Goal: Information Seeking & Learning: Learn about a topic

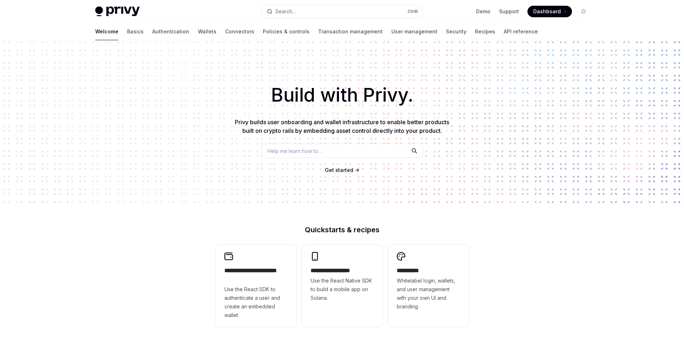
click at [352, 173] on span "Get started" at bounding box center [339, 170] width 28 height 6
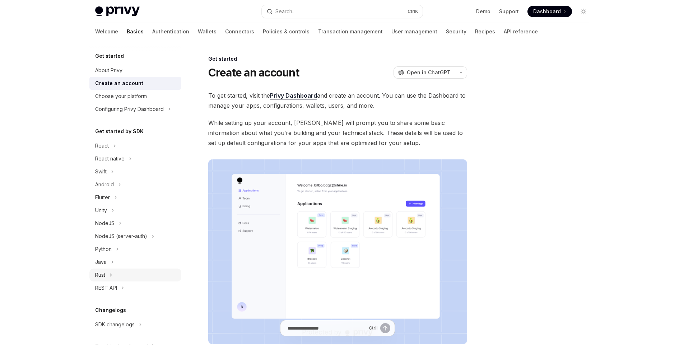
click at [97, 276] on div "Rust" at bounding box center [100, 275] width 10 height 9
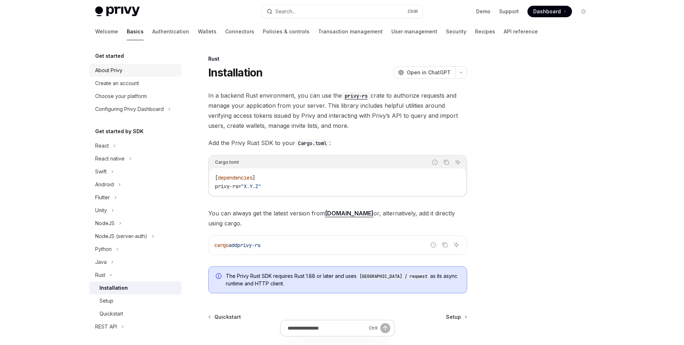
click at [115, 67] on div "About Privy" at bounding box center [108, 70] width 27 height 9
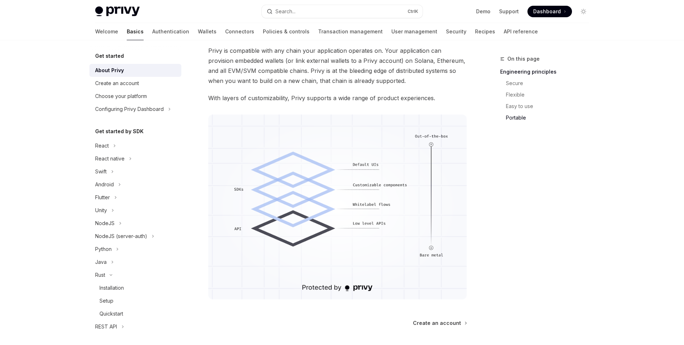
scroll to position [604, 0]
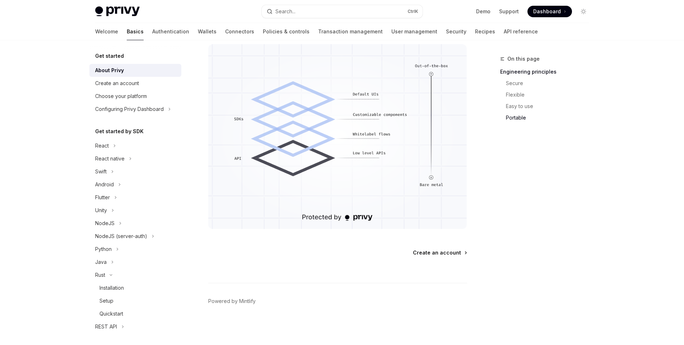
click at [450, 252] on span "Create an account" at bounding box center [437, 252] width 48 height 7
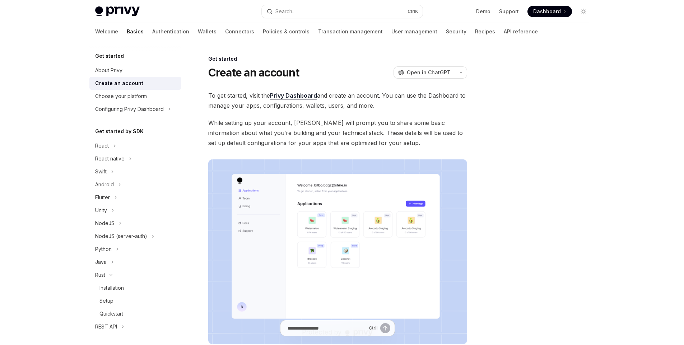
scroll to position [115, 0]
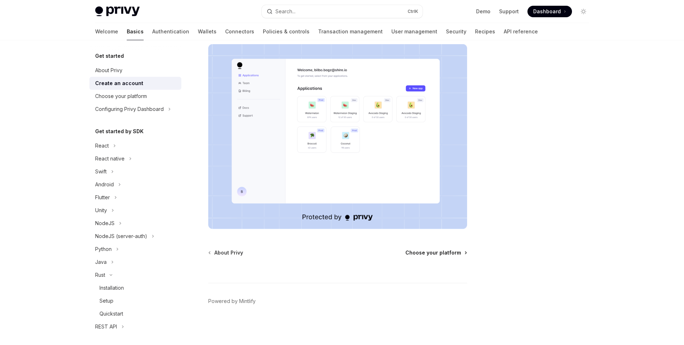
click at [425, 253] on span "Choose your platform" at bounding box center [434, 252] width 56 height 7
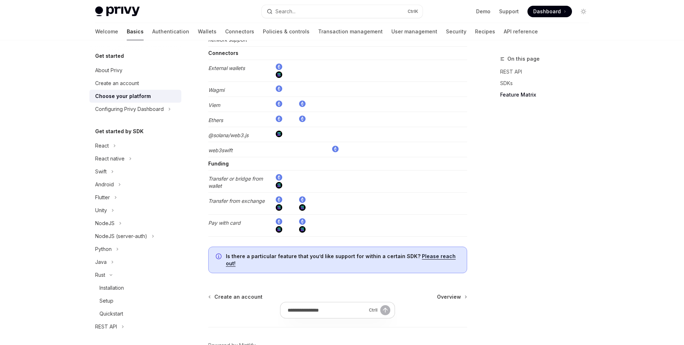
scroll to position [1395, 0]
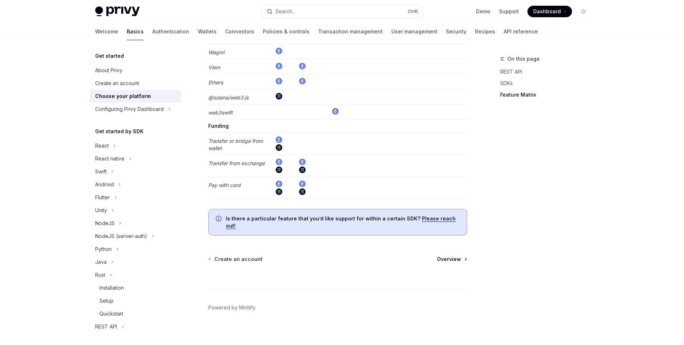
click at [449, 256] on span "Overview" at bounding box center [449, 259] width 24 height 7
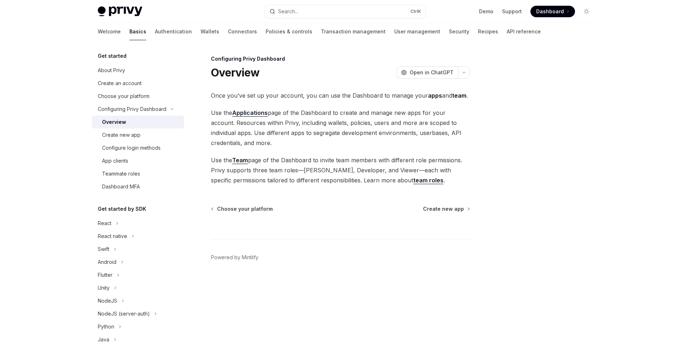
click at [454, 205] on div "Configuring Privy Dashboard Overview OpenAI Open in ChatGPT OpenAI Open in Chat…" at bounding box center [273, 200] width 397 height 291
click at [448, 209] on span "Create new app" at bounding box center [443, 208] width 41 height 7
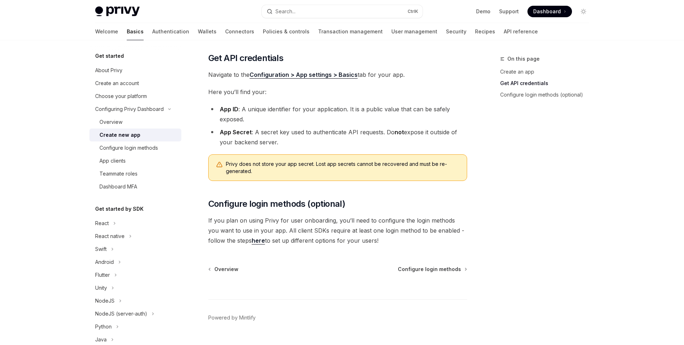
scroll to position [170, 0]
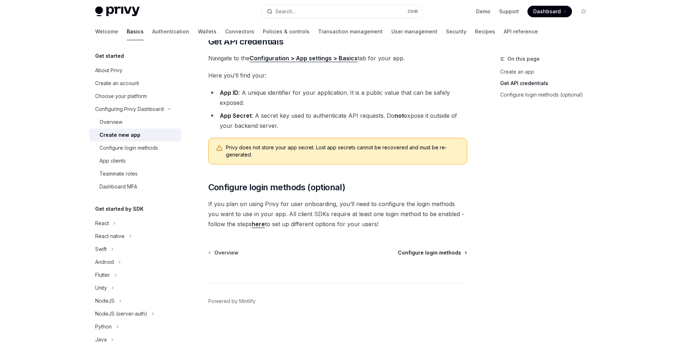
click at [439, 254] on span "Configure login methods" at bounding box center [429, 252] width 63 height 7
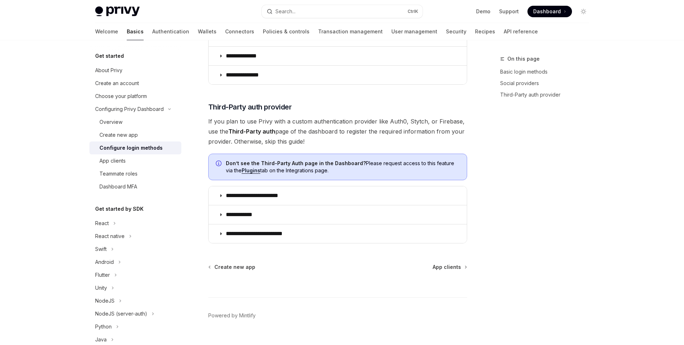
scroll to position [353, 0]
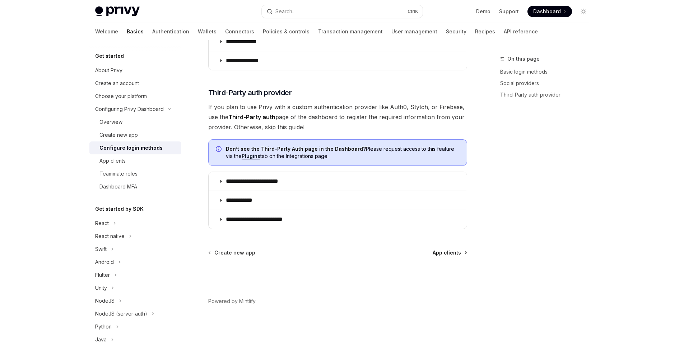
click at [443, 253] on span "App clients" at bounding box center [447, 252] width 28 height 7
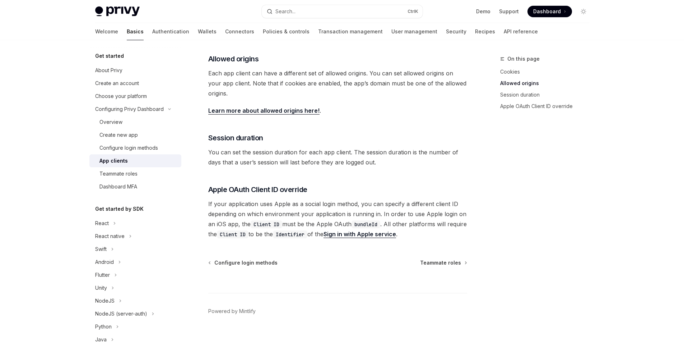
scroll to position [249, 0]
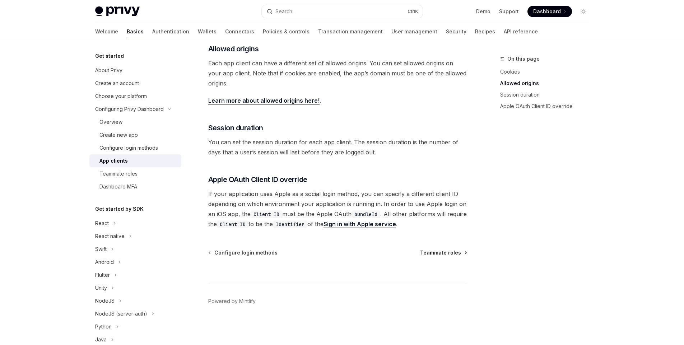
click at [443, 253] on span "Teammate roles" at bounding box center [440, 252] width 41 height 7
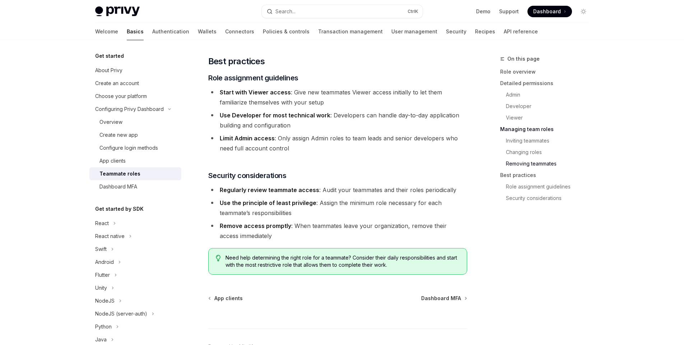
scroll to position [1248, 0]
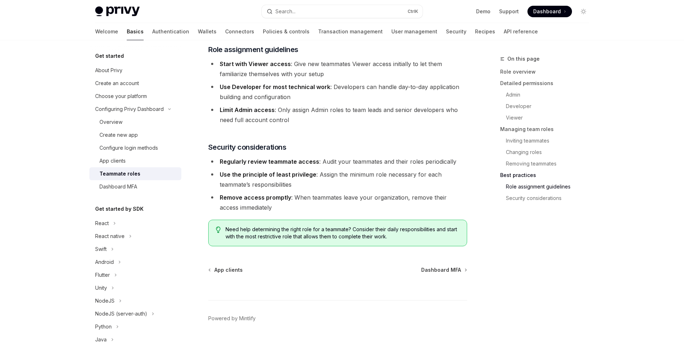
click at [443, 267] on span "Dashboard MFA" at bounding box center [441, 270] width 40 height 7
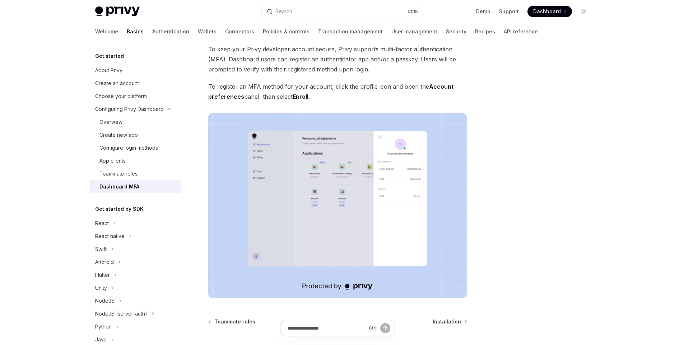
scroll to position [115, 0]
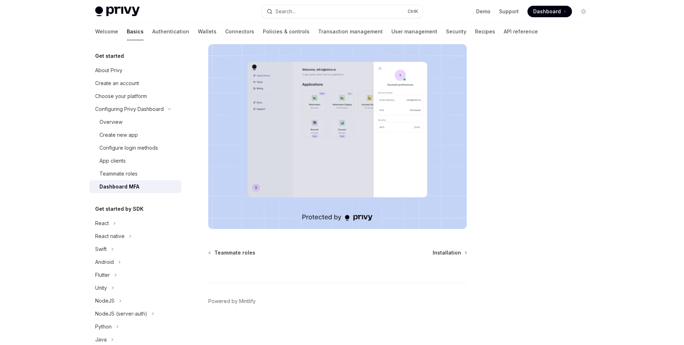
click at [443, 253] on span "Installation" at bounding box center [447, 252] width 28 height 7
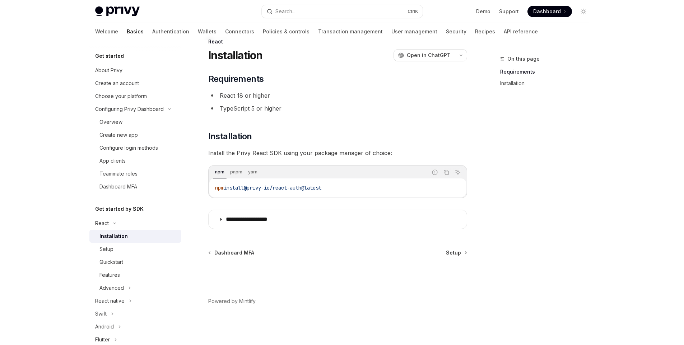
scroll to position [17, 0]
click at [457, 255] on span "Setup" at bounding box center [453, 252] width 15 height 7
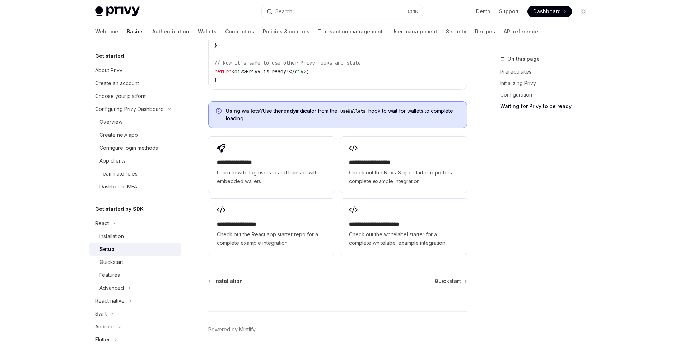
scroll to position [883, 0]
click at [452, 277] on span "Quickstart" at bounding box center [448, 280] width 27 height 7
type textarea "*"
